Goal: Information Seeking & Learning: Learn about a topic

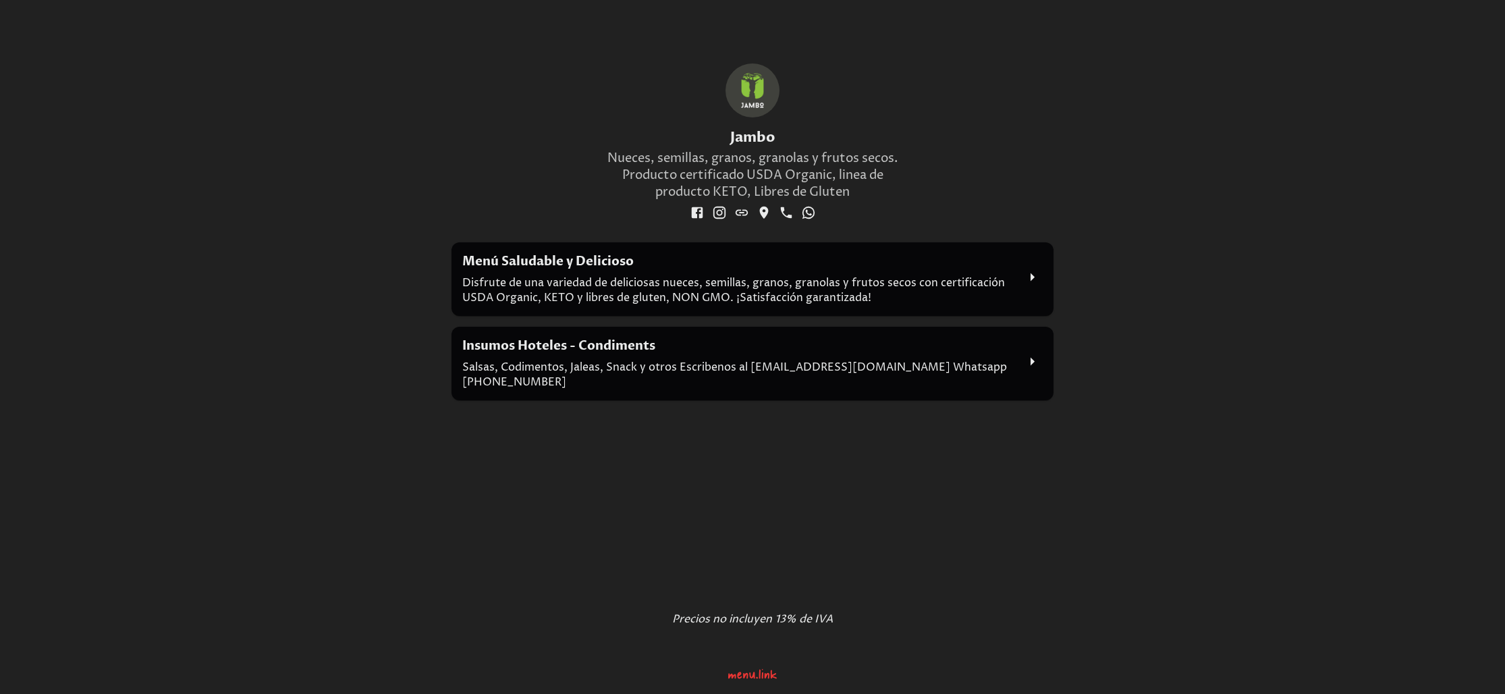
scroll to position [668, 0]
click at [850, 279] on div "Menú Saludable y Delicioso Disfrute de una variedad de deliciosas nueces, semil…" at bounding box center [739, 279] width 555 height 52
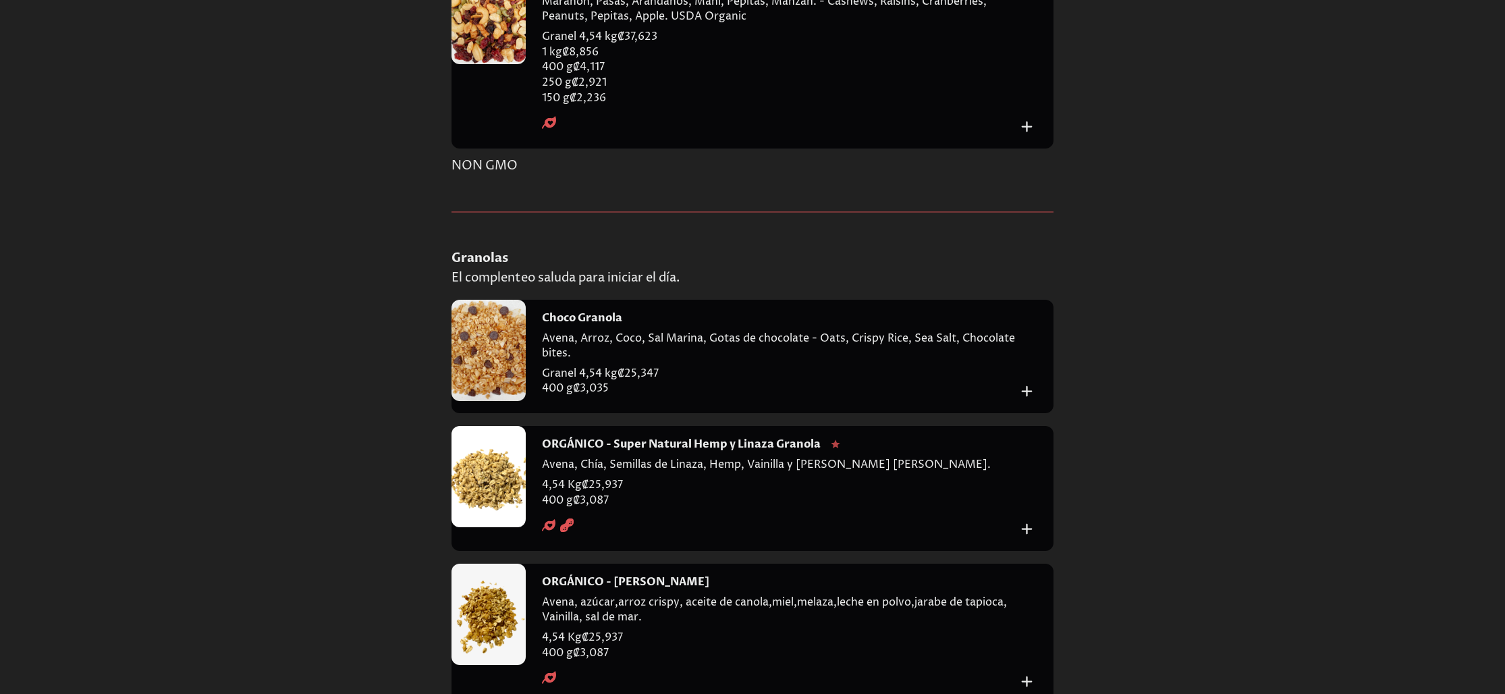
scroll to position [3300, 0]
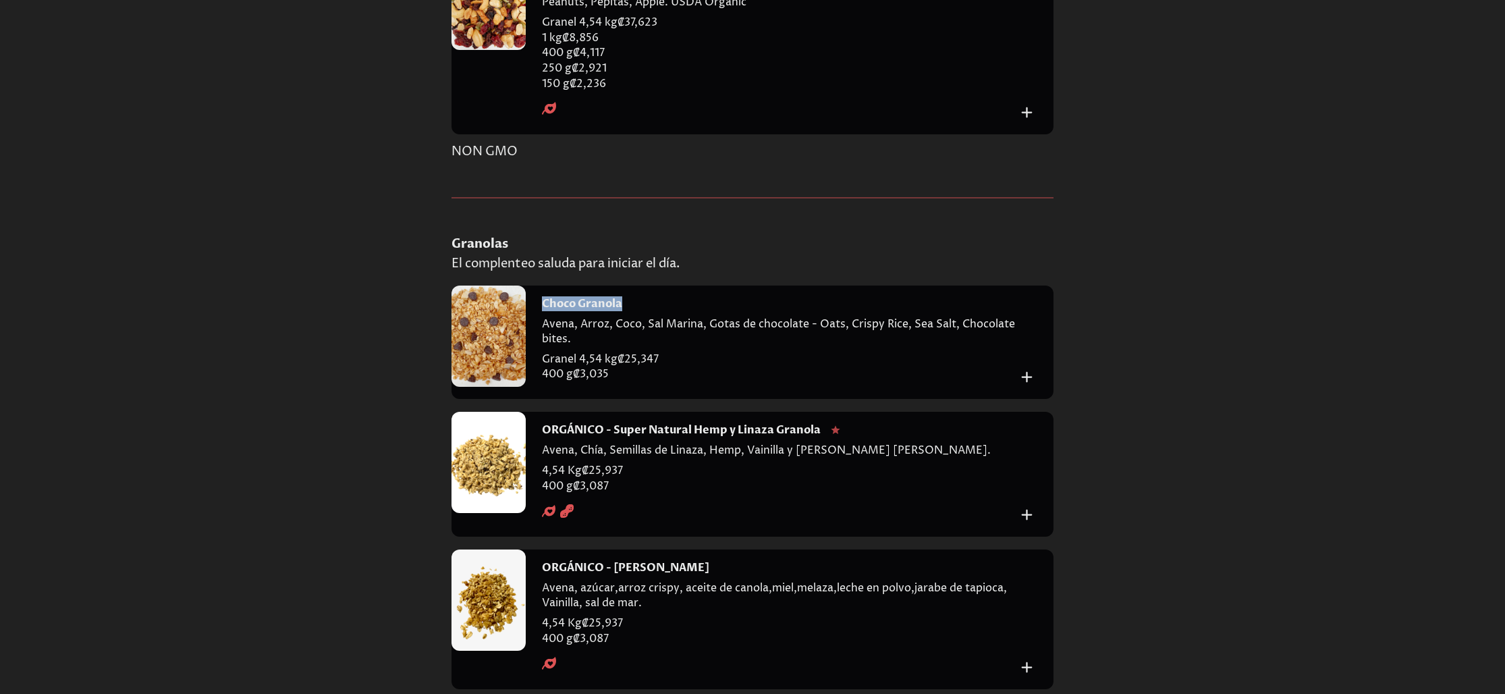
drag, startPoint x: 624, startPoint y: 402, endPoint x: 545, endPoint y: 405, distance: 79.7
type textarea "**********"
click at [545, 311] on div "Choco Granola" at bounding box center [779, 303] width 475 height 15
copy h4 "Choco Granola"
click at [484, 387] on div at bounding box center [489, 336] width 74 height 101
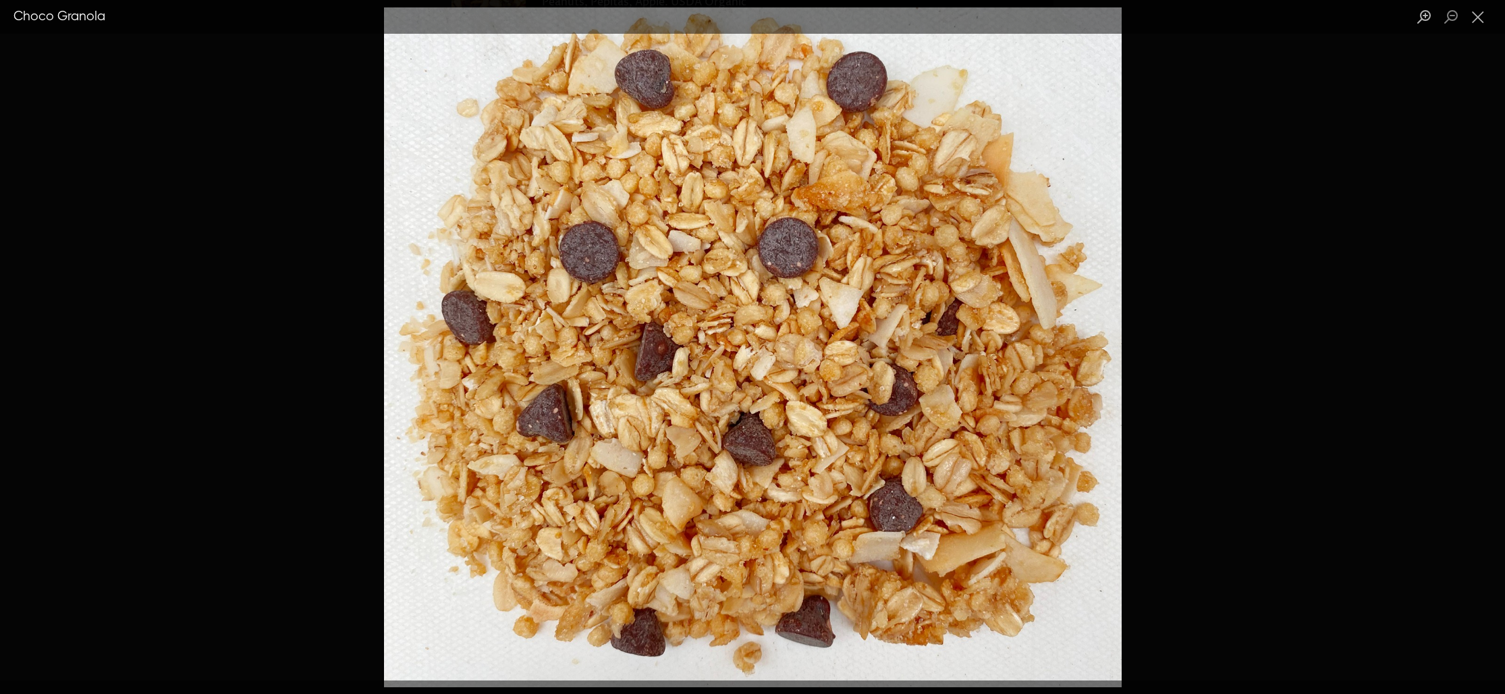
click at [327, 182] on div "Lightbox" at bounding box center [752, 347] width 1505 height 694
click at [1480, 20] on button "Close lightbox" at bounding box center [1478, 17] width 27 height 24
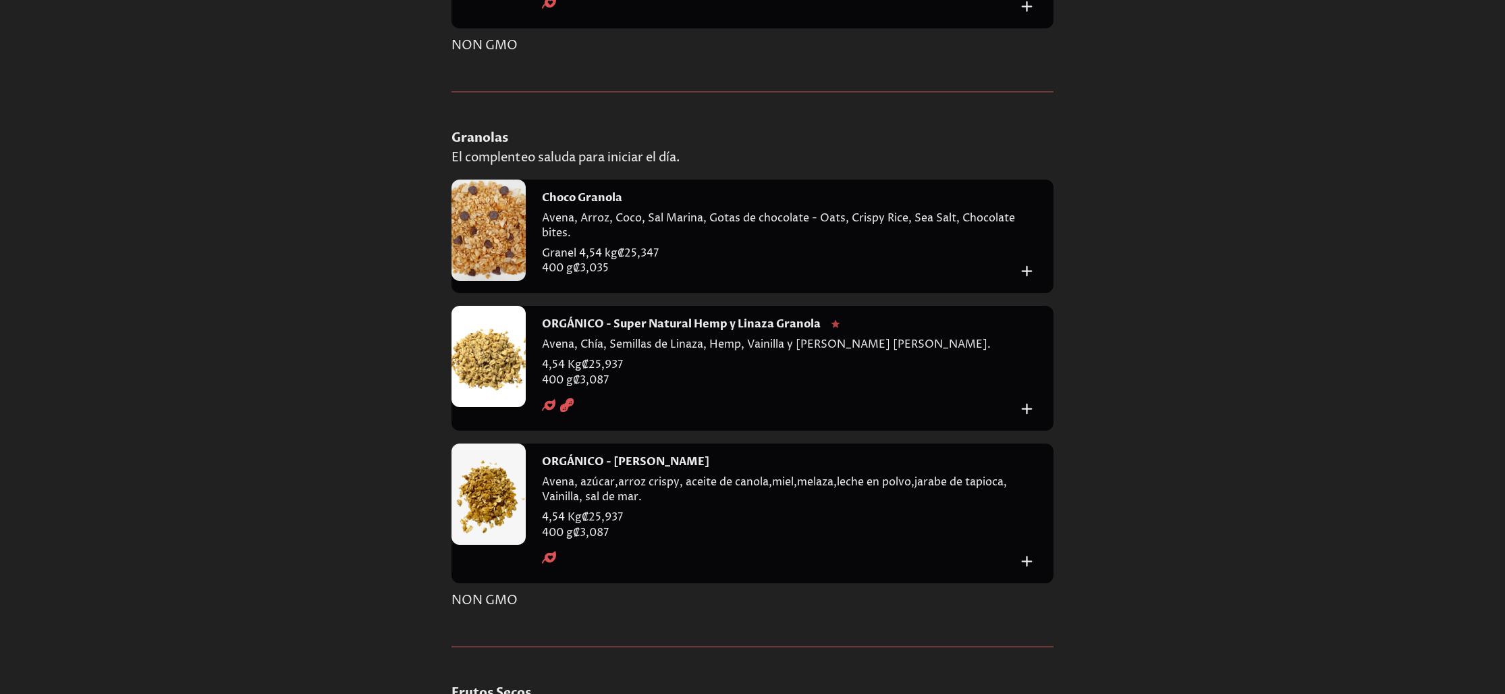
scroll to position [3432, 0]
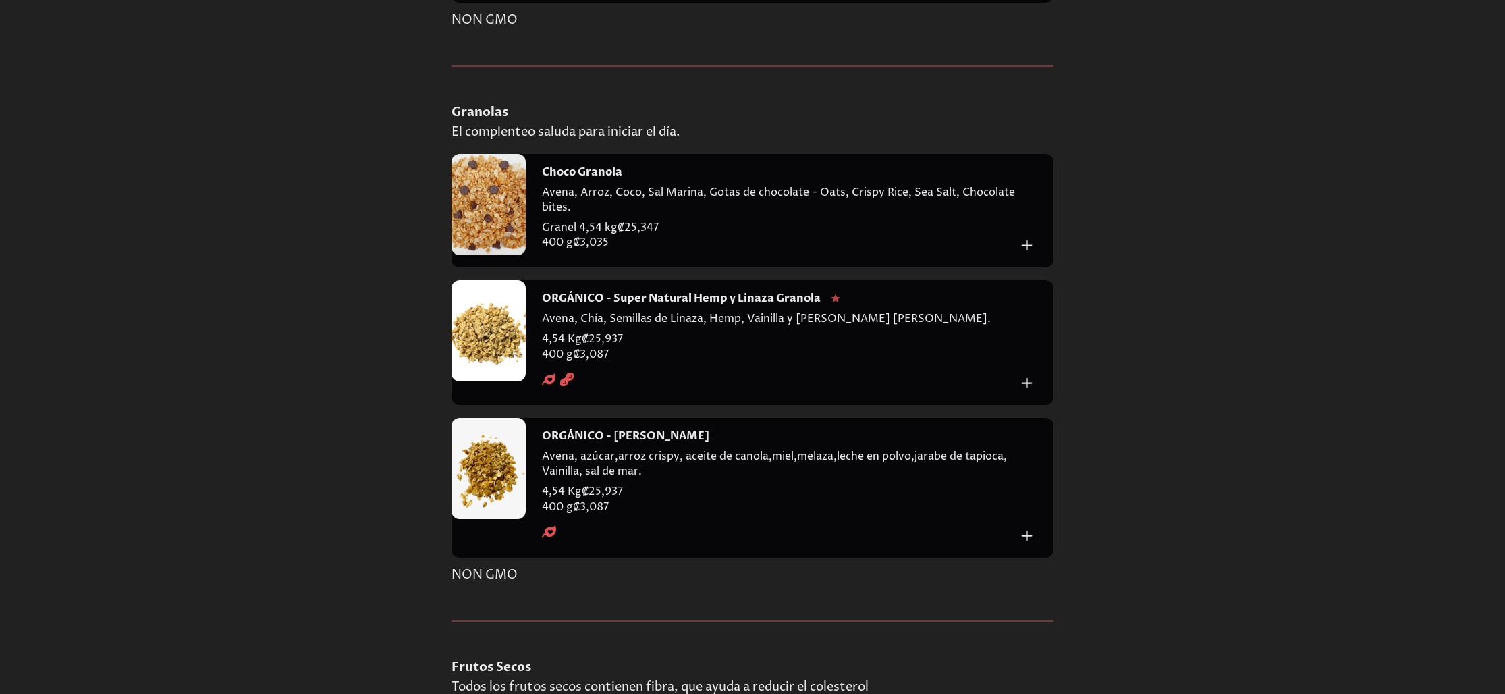
click at [478, 381] on div at bounding box center [489, 330] width 74 height 101
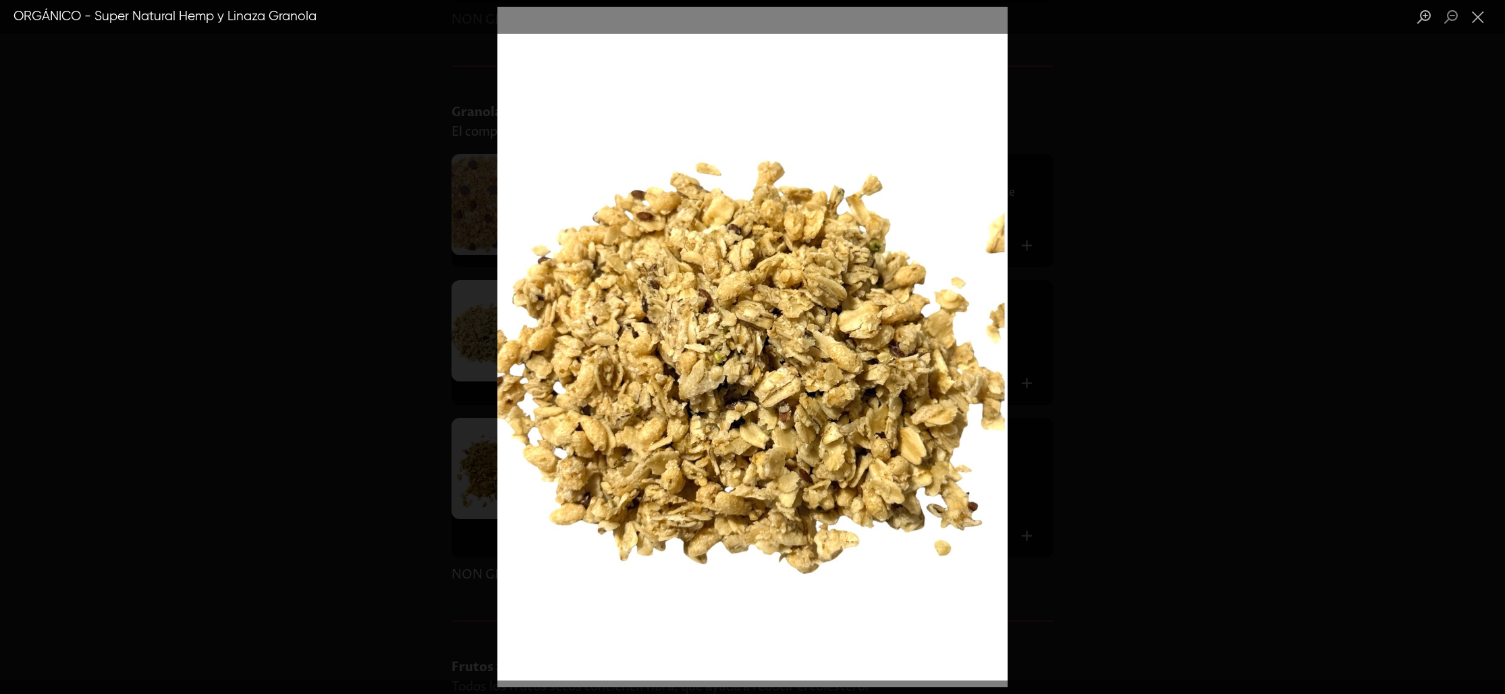
click at [1128, 265] on div "Lightbox" at bounding box center [752, 347] width 1505 height 694
click at [1113, 273] on div "Lightbox" at bounding box center [752, 347] width 1505 height 694
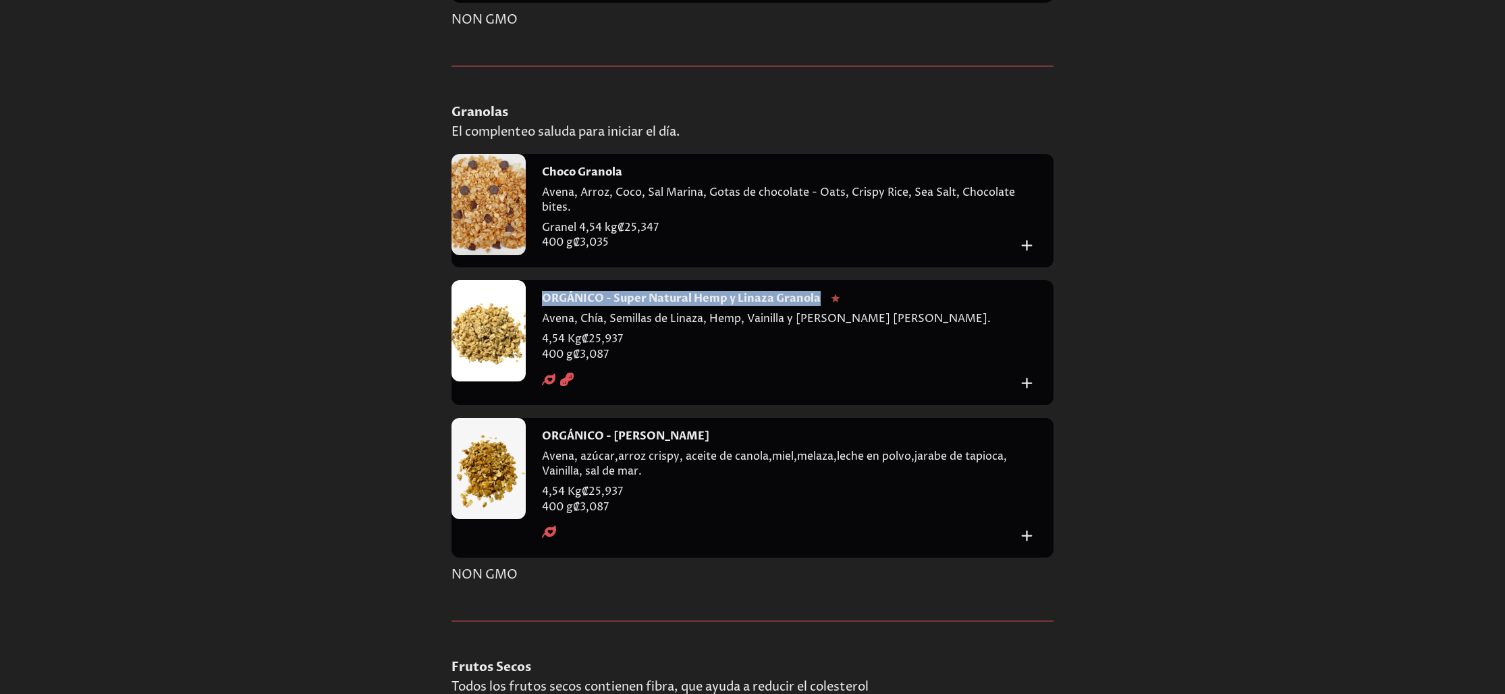
drag, startPoint x: 820, startPoint y: 402, endPoint x: 545, endPoint y: 404, distance: 274.8
click at [545, 306] on div "ORGÁNICO - Super Natural Hemp y Linaza Granola" at bounding box center [779, 298] width 475 height 15
copy h4 "ORGÁNICO - Super Natural Hemp y Linaza Granola"
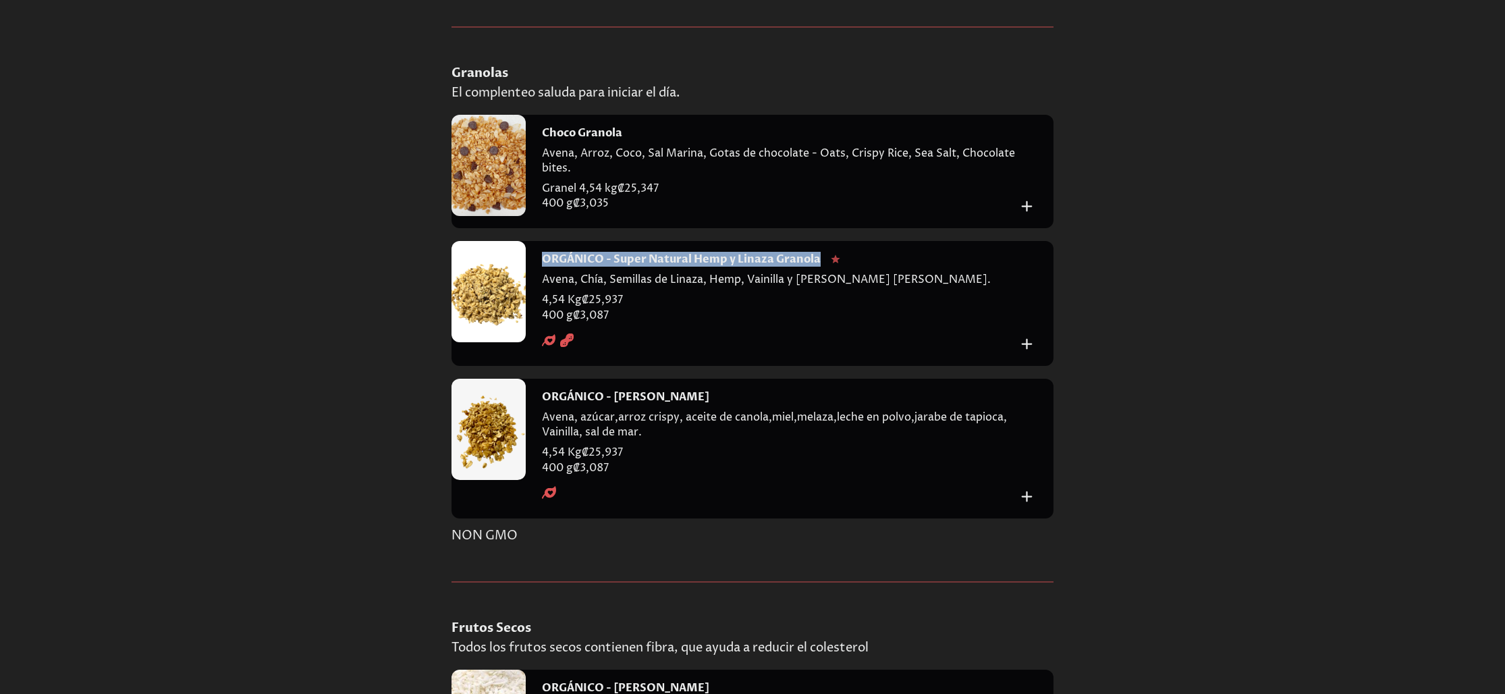
scroll to position [3473, 0]
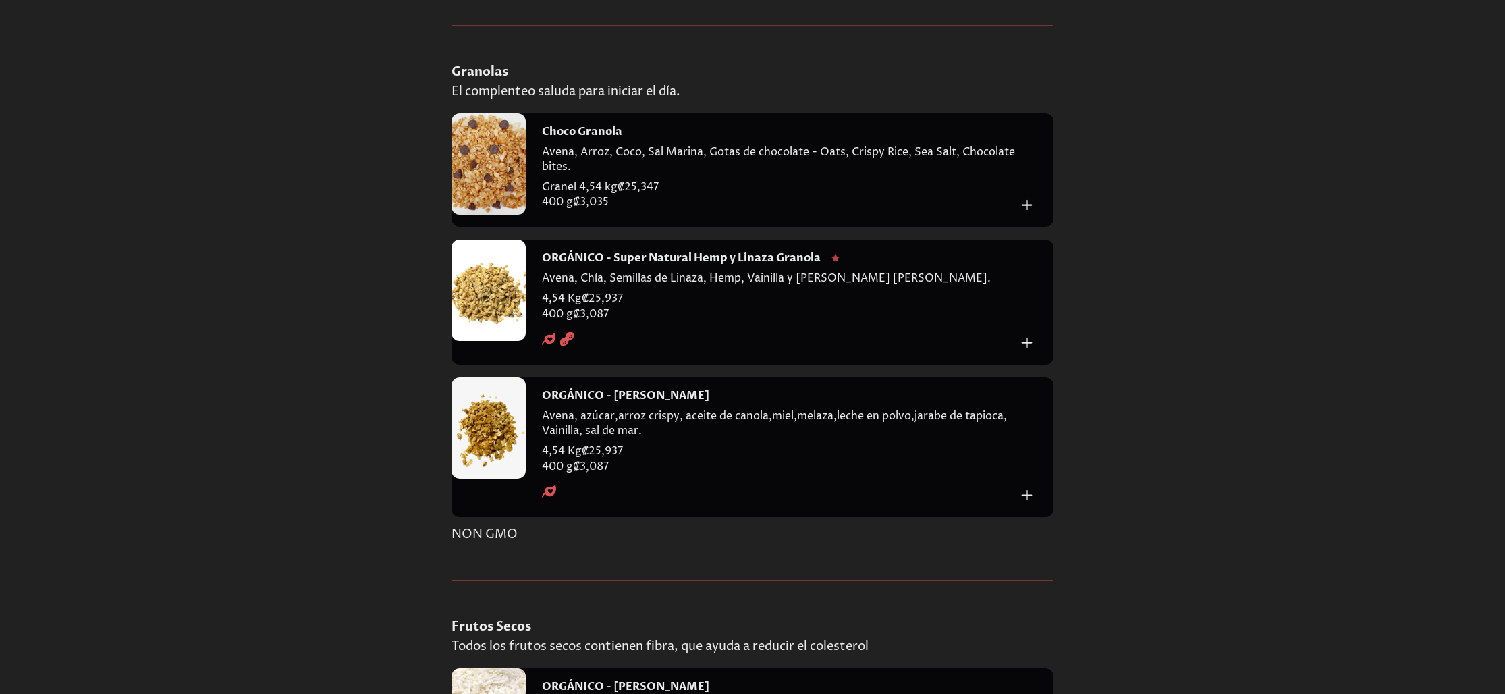
click at [484, 479] on div at bounding box center [489, 427] width 74 height 101
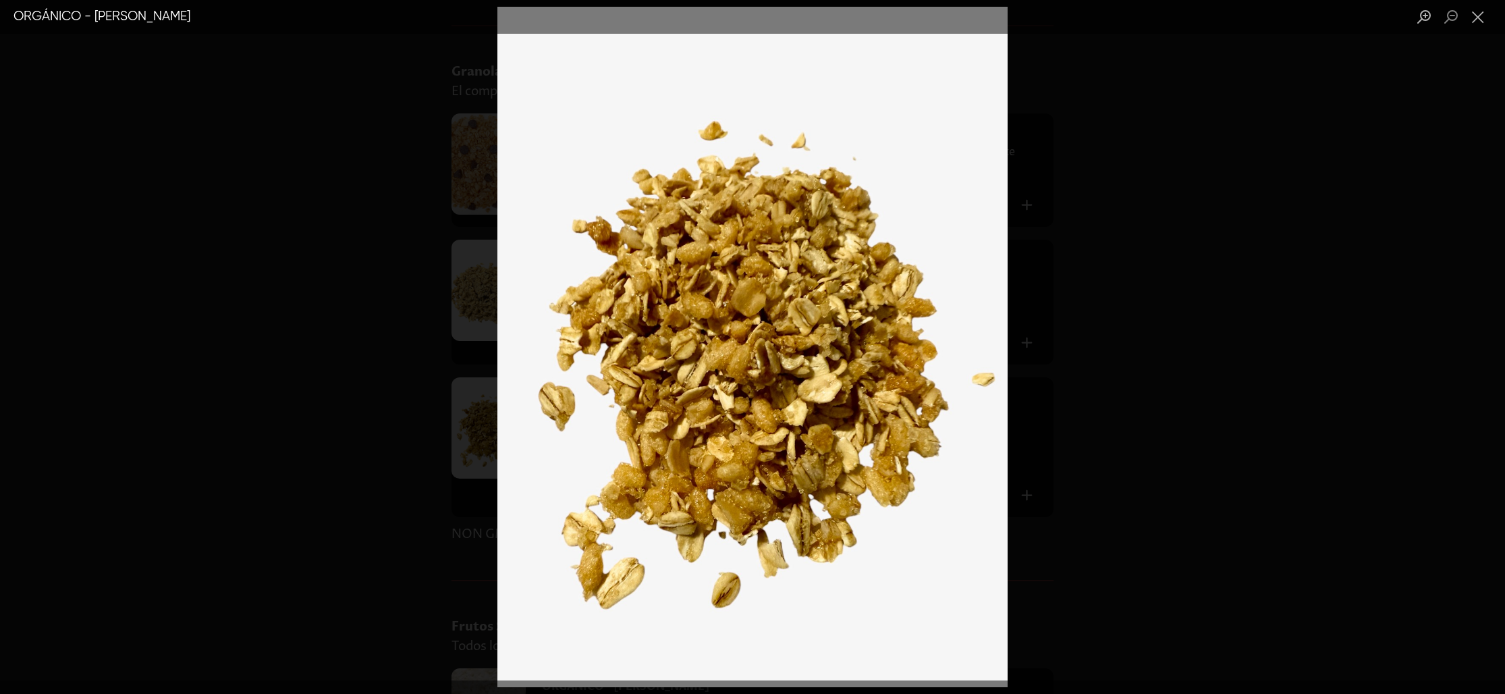
click at [1129, 186] on div "Lightbox" at bounding box center [752, 347] width 1505 height 694
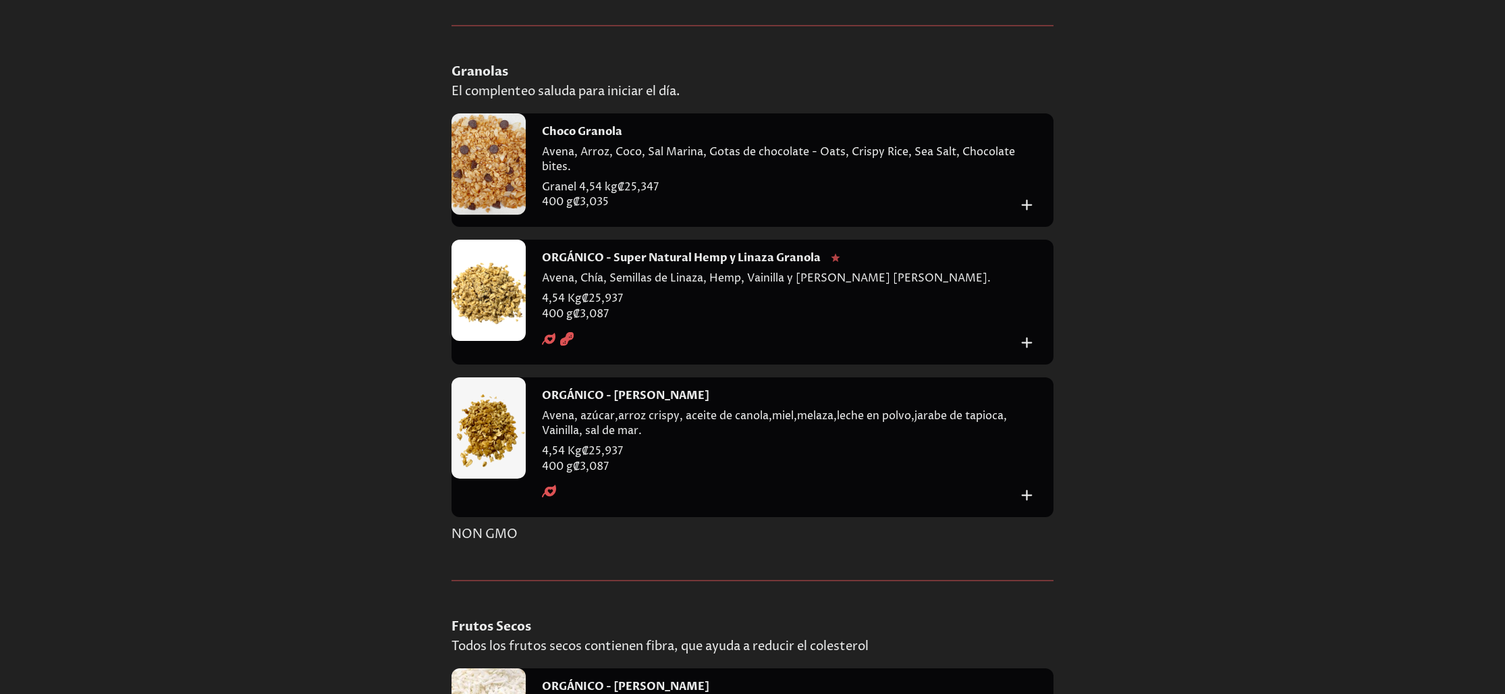
click at [1126, 188] on div at bounding box center [752, 347] width 1505 height 694
drag, startPoint x: 704, startPoint y: 504, endPoint x: 558, endPoint y: 503, distance: 145.8
click at [535, 504] on div "ORGÁNICO - Vainilla Crunch Avena, azúcar,arroz crispy, aceite de canola,miel,me…" at bounding box center [790, 447] width 528 height 140
copy h4 "ORGÁNICO - [PERSON_NAME]"
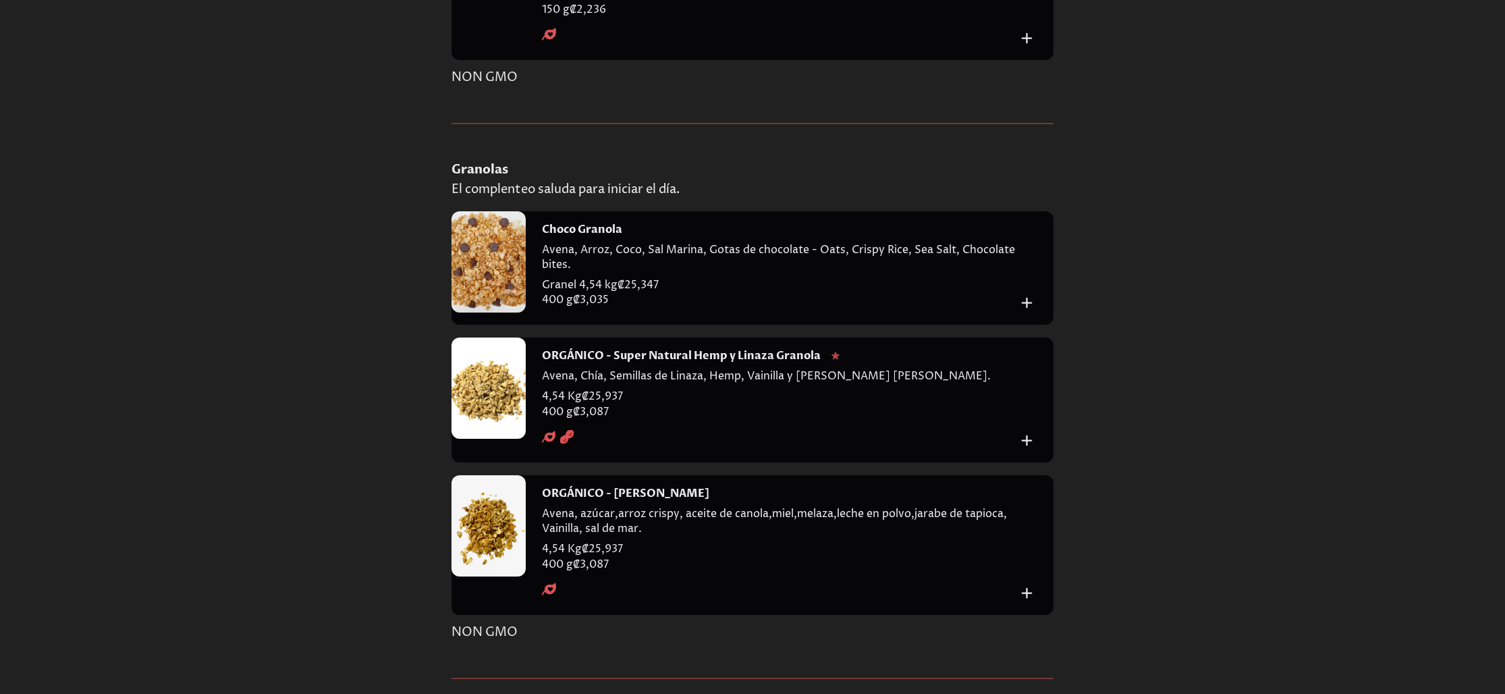
scroll to position [3375, 0]
copy h4 "ORGÁNICO - [PERSON_NAME]"
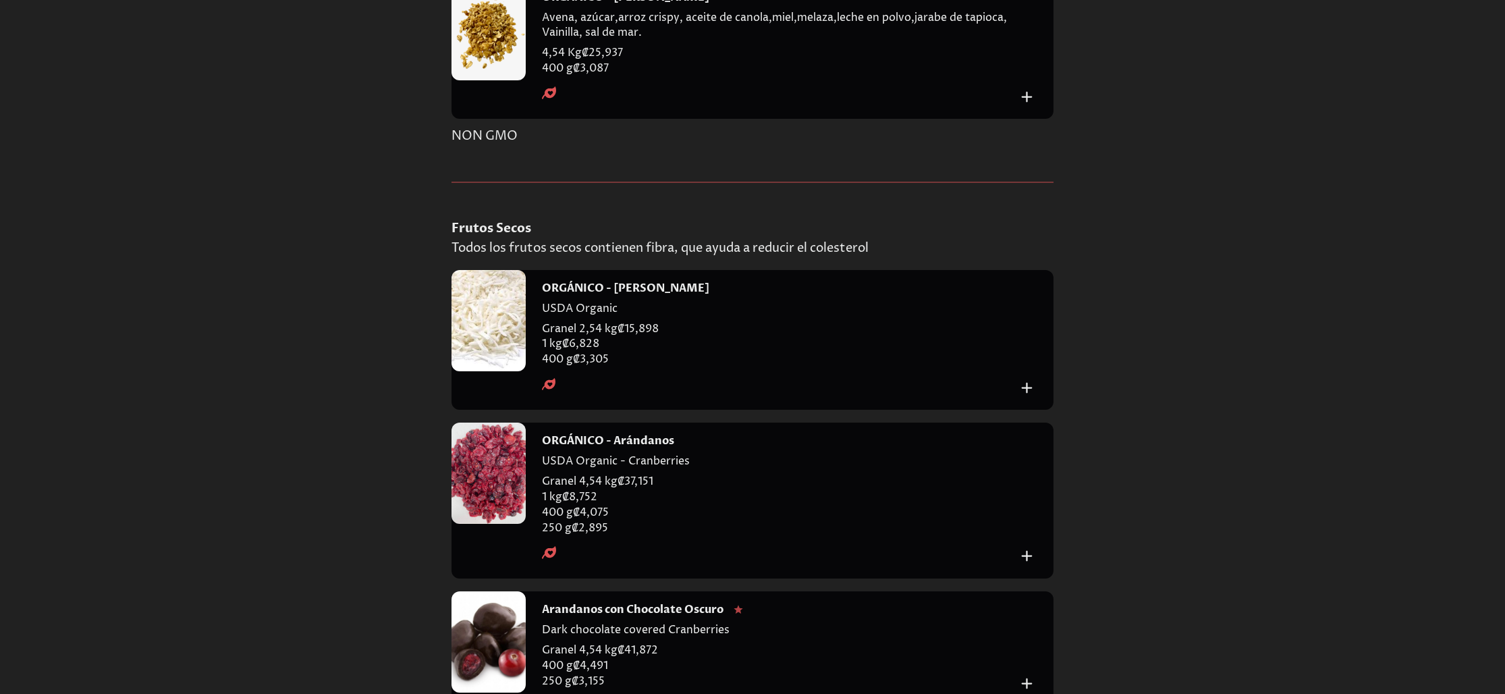
scroll to position [3894, 0]
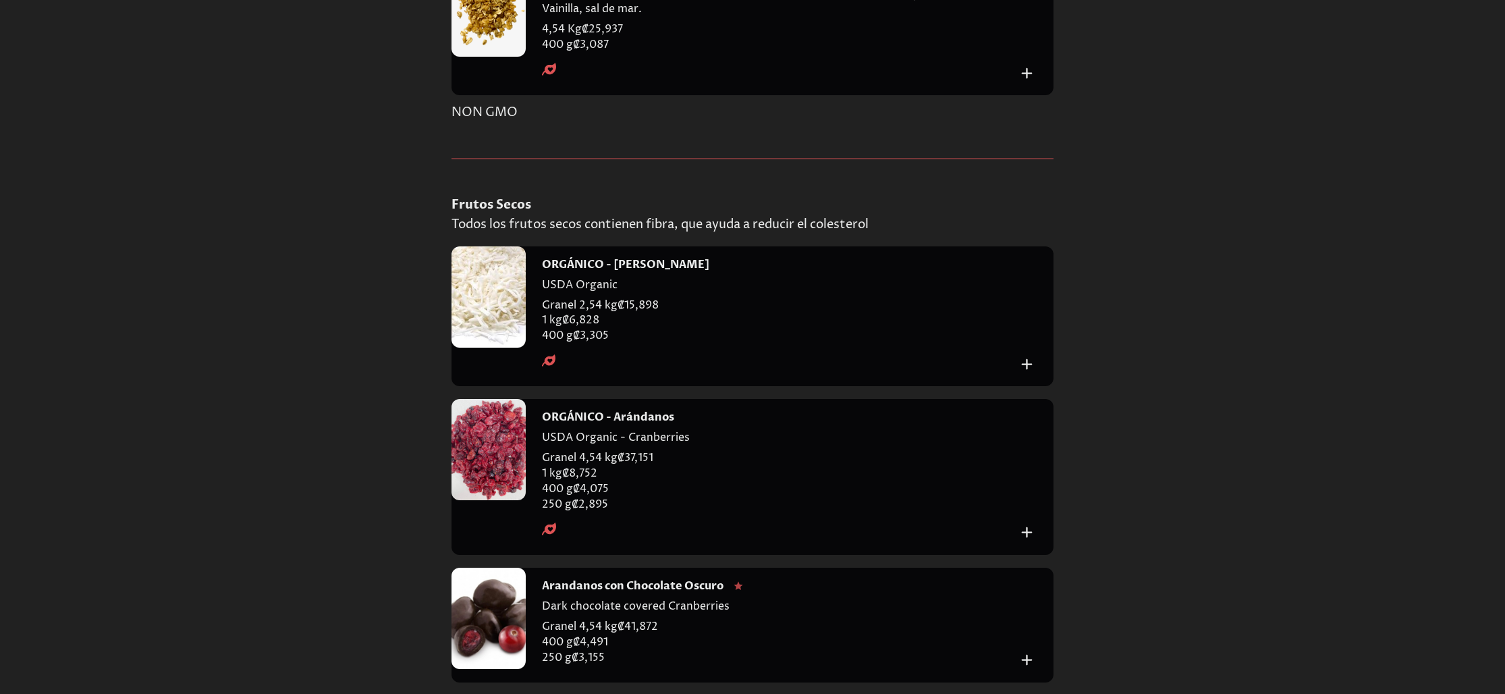
click at [654, 272] on h4 "ORGÁNICO - [PERSON_NAME]" at bounding box center [625, 264] width 167 height 15
copy h4 "ORGÁNICO - [PERSON_NAME]"
click at [510, 348] on div at bounding box center [489, 296] width 74 height 101
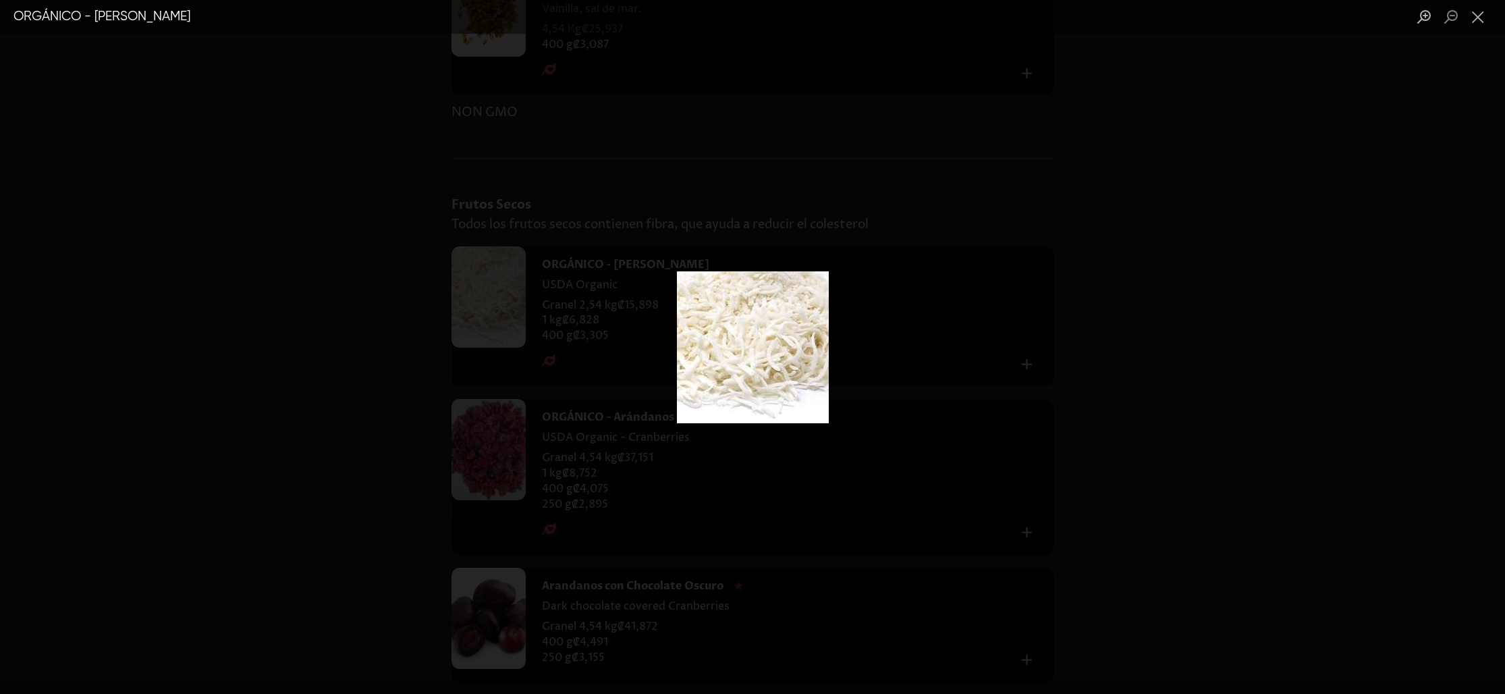
click at [745, 299] on img "Lightbox" at bounding box center [753, 347] width 152 height 152
click at [764, 327] on img "Lightbox" at bounding box center [753, 347] width 152 height 152
click at [903, 186] on div "Lightbox" at bounding box center [752, 347] width 1505 height 694
click at [1478, 22] on button "Close lightbox" at bounding box center [1478, 17] width 27 height 24
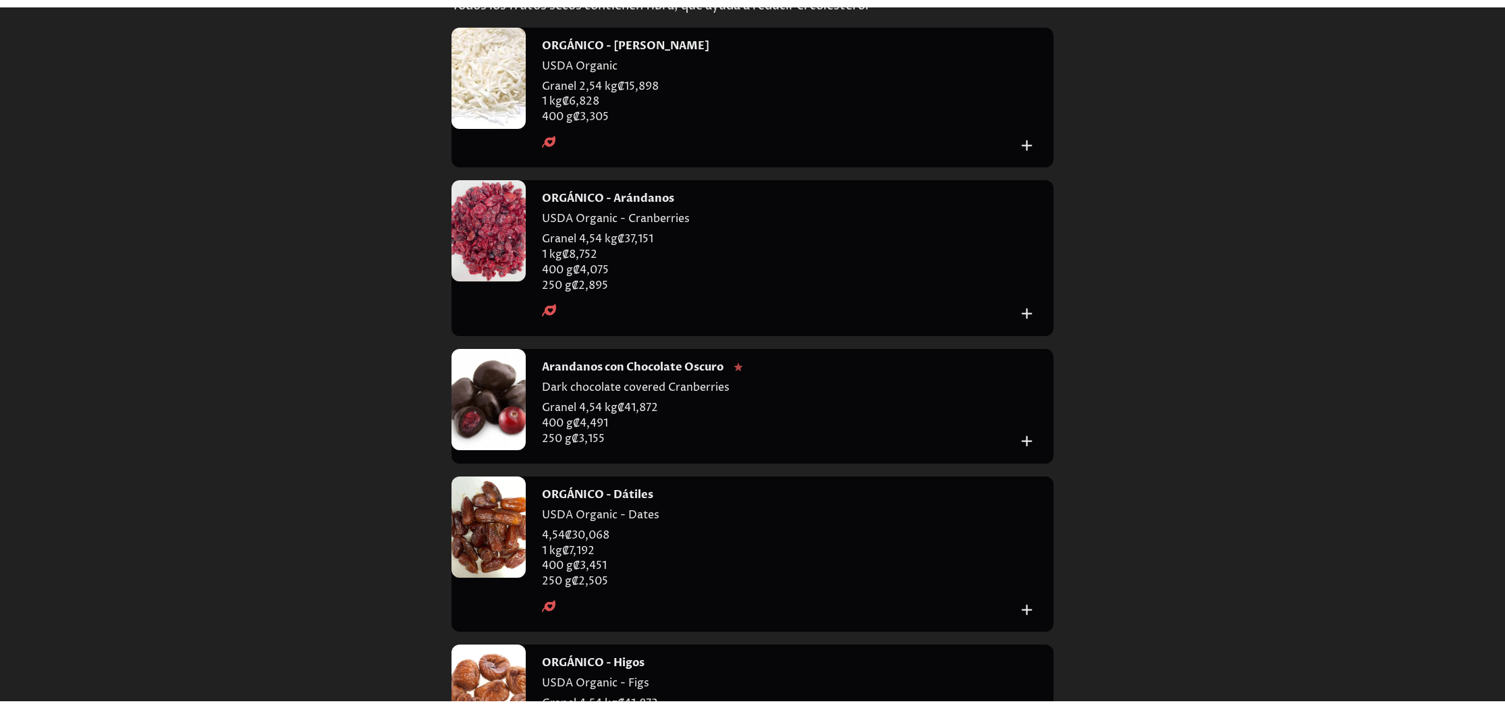
scroll to position [4155, 0]
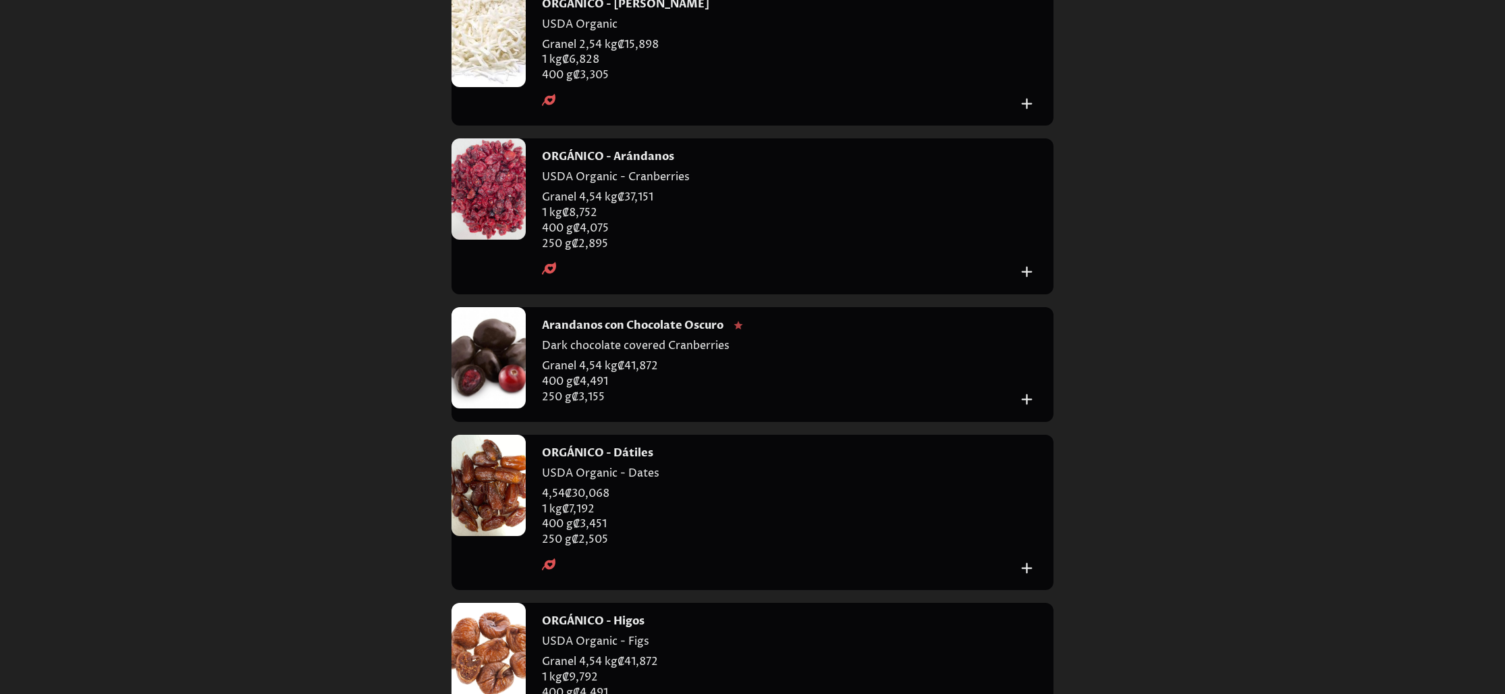
click at [504, 240] on div at bounding box center [489, 188] width 74 height 101
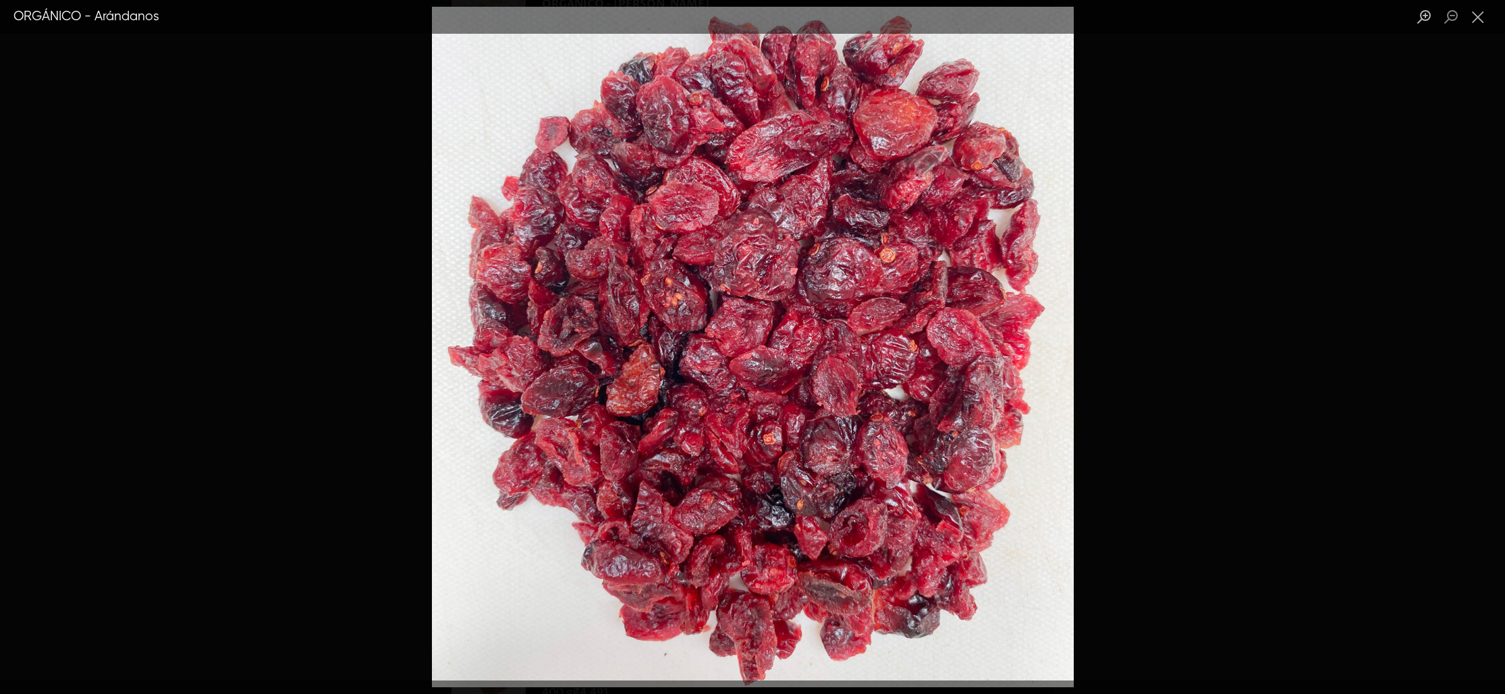
click at [1105, 97] on div "Lightbox" at bounding box center [752, 347] width 1505 height 694
click at [1471, 17] on button "Close lightbox" at bounding box center [1478, 17] width 27 height 24
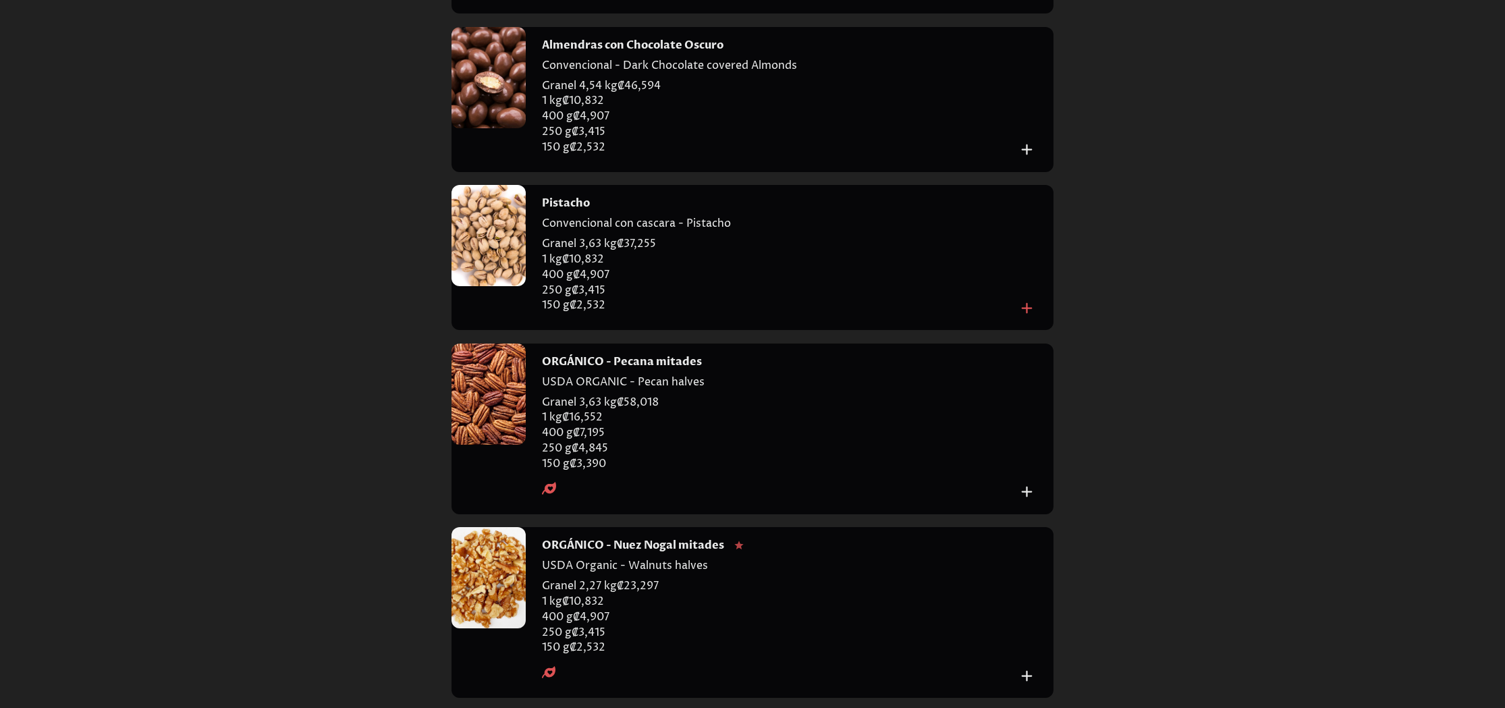
scroll to position [574, 0]
drag, startPoint x: 603, startPoint y: 385, endPoint x: 510, endPoint y: 385, distance: 93.2
click at [510, 385] on div "ORGÁNICO - Pecana mitades USDA ORGANIC - Pecan halves Granel 3,63 kg ₡ 58,018 1…" at bounding box center [753, 427] width 602 height 171
